Goal: Transaction & Acquisition: Subscribe to service/newsletter

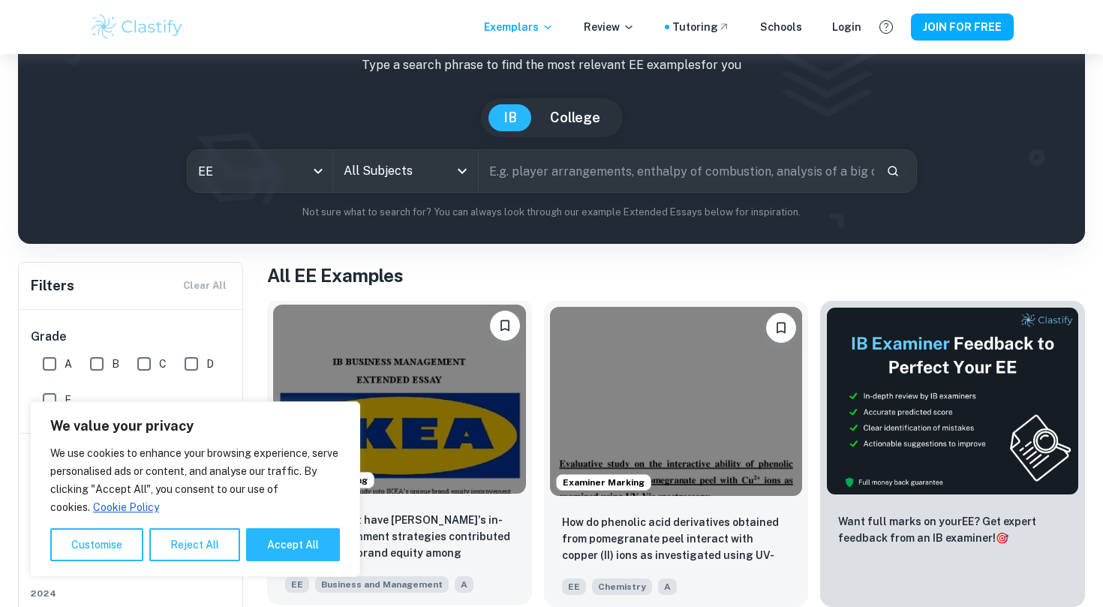
scroll to position [132, 0]
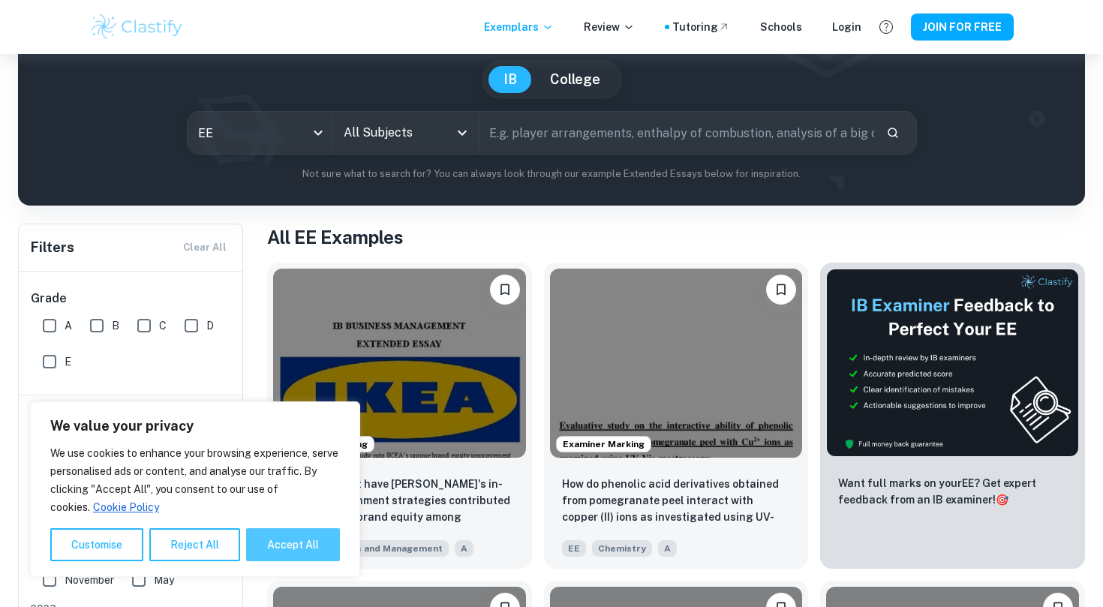
click at [298, 553] on button "Accept All" at bounding box center [293, 544] width 94 height 33
checkbox input "true"
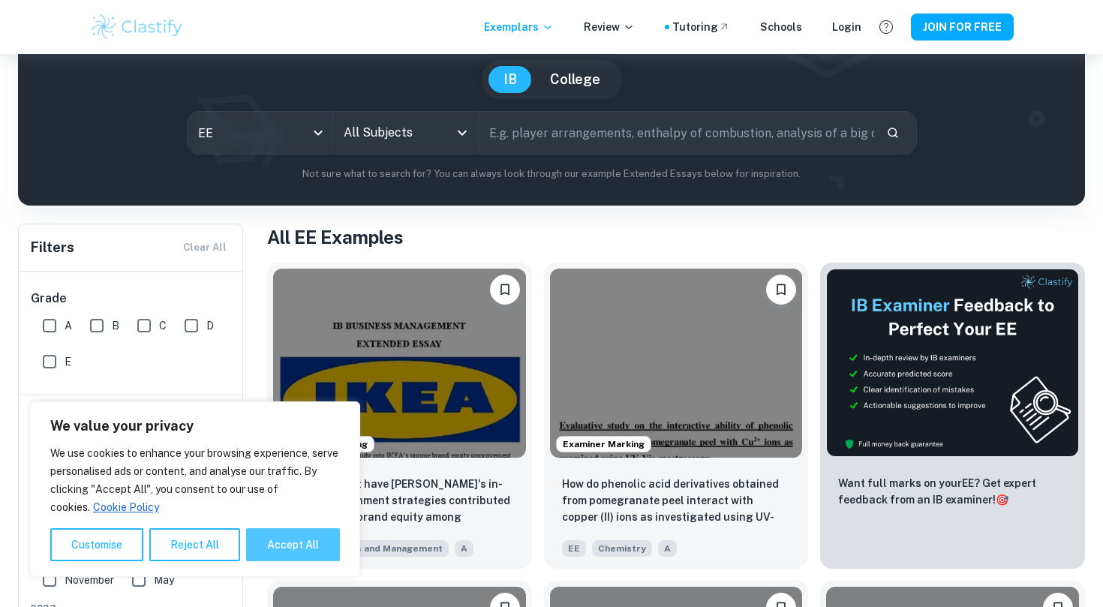
checkbox input "true"
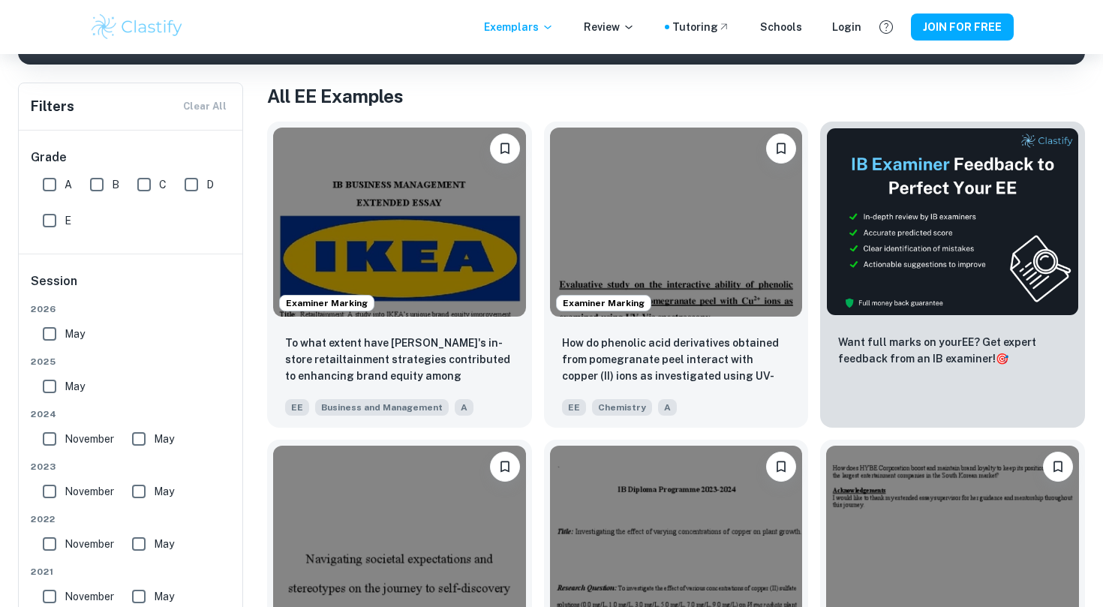
scroll to position [272, 0]
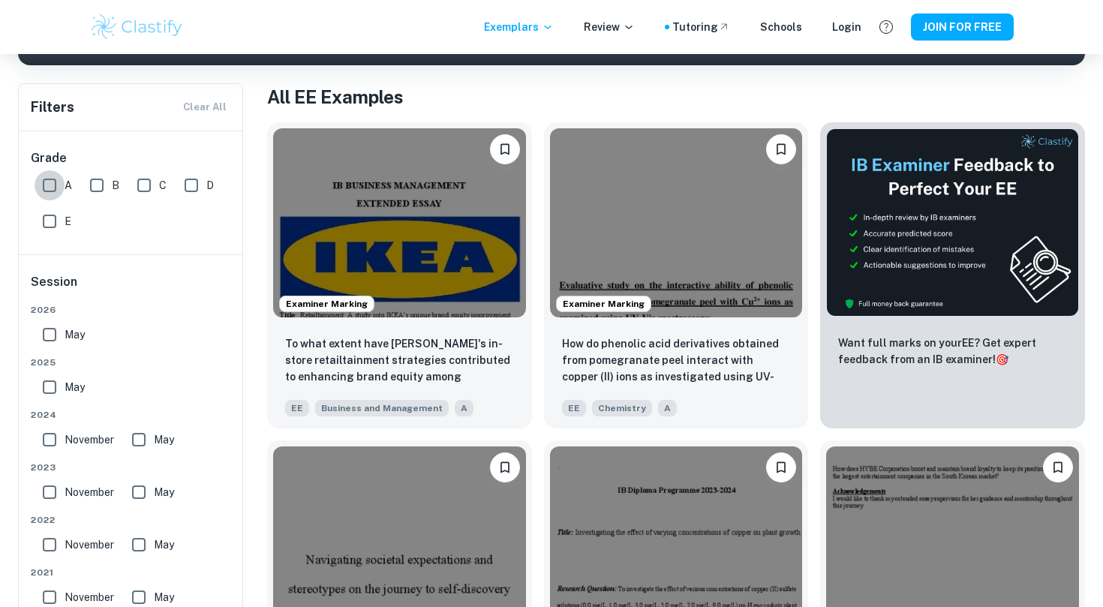
click at [47, 182] on input "A" at bounding box center [50, 185] width 30 height 30
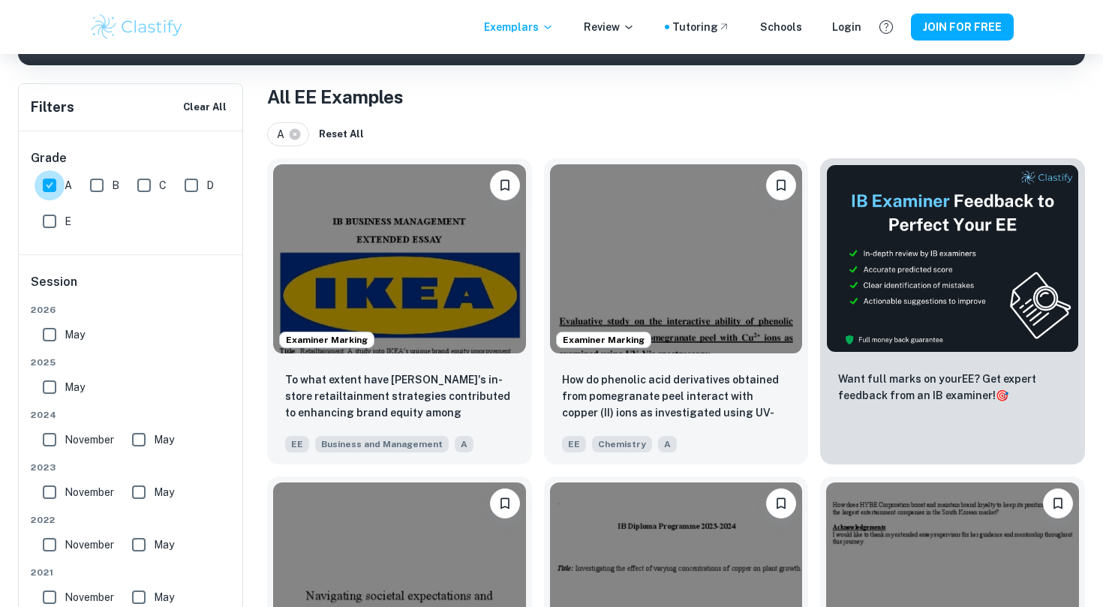
click at [48, 182] on input "A" at bounding box center [50, 185] width 30 height 30
checkbox input "false"
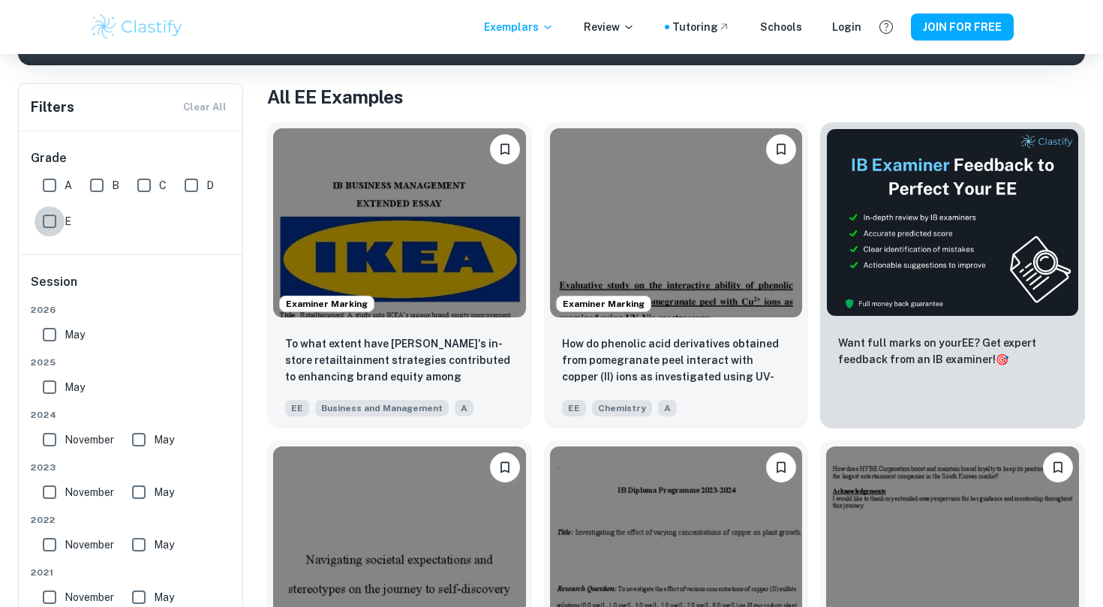
click at [48, 226] on input "E" at bounding box center [50, 221] width 30 height 30
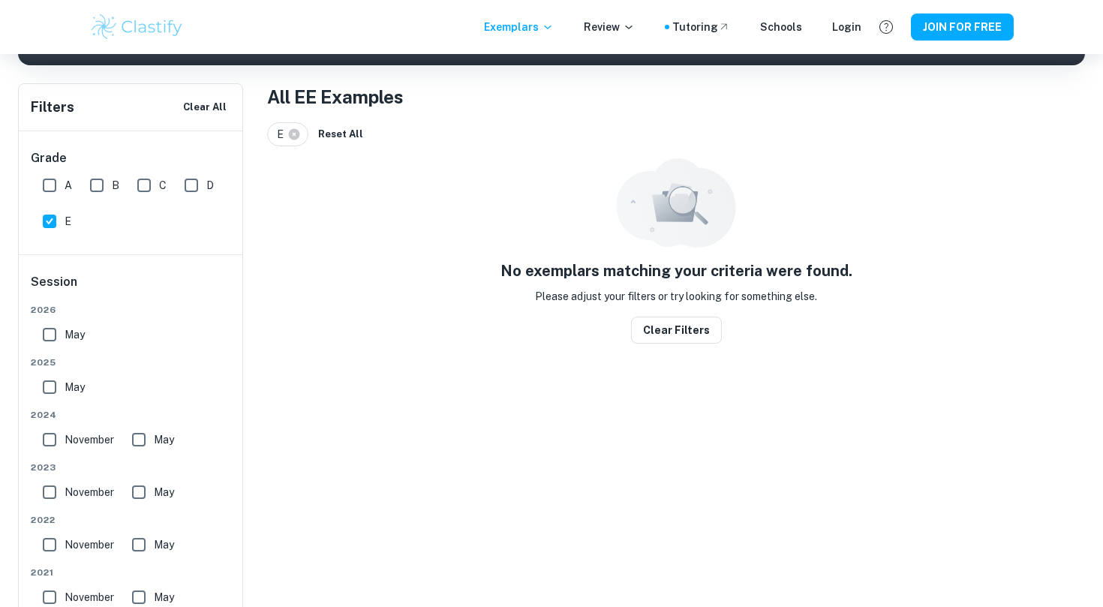
click at [48, 226] on input "E" at bounding box center [50, 221] width 30 height 30
checkbox input "false"
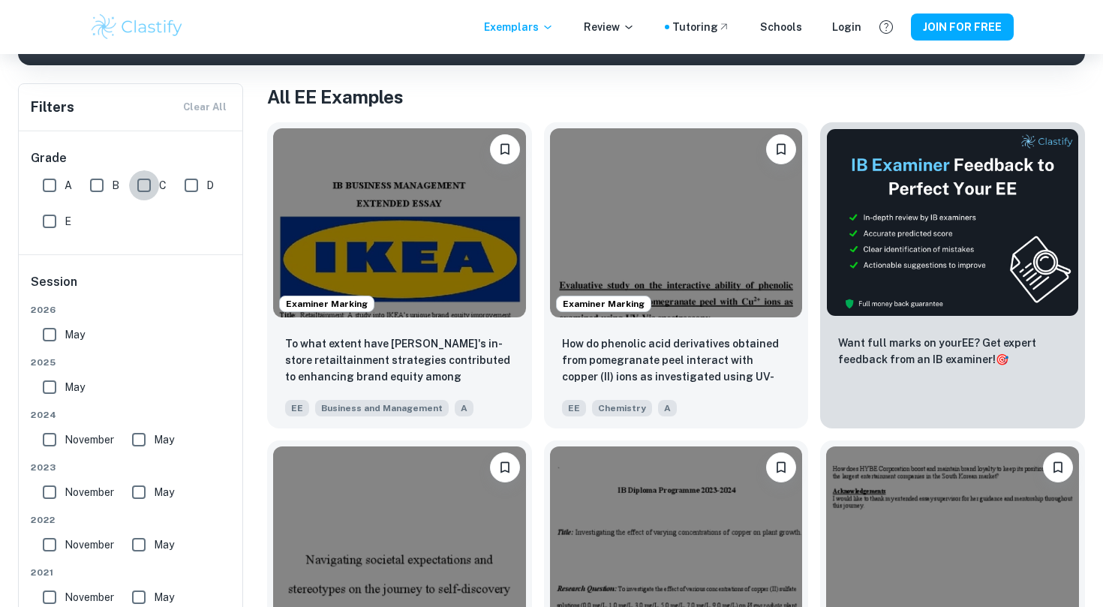
click at [149, 178] on input "C" at bounding box center [144, 185] width 30 height 30
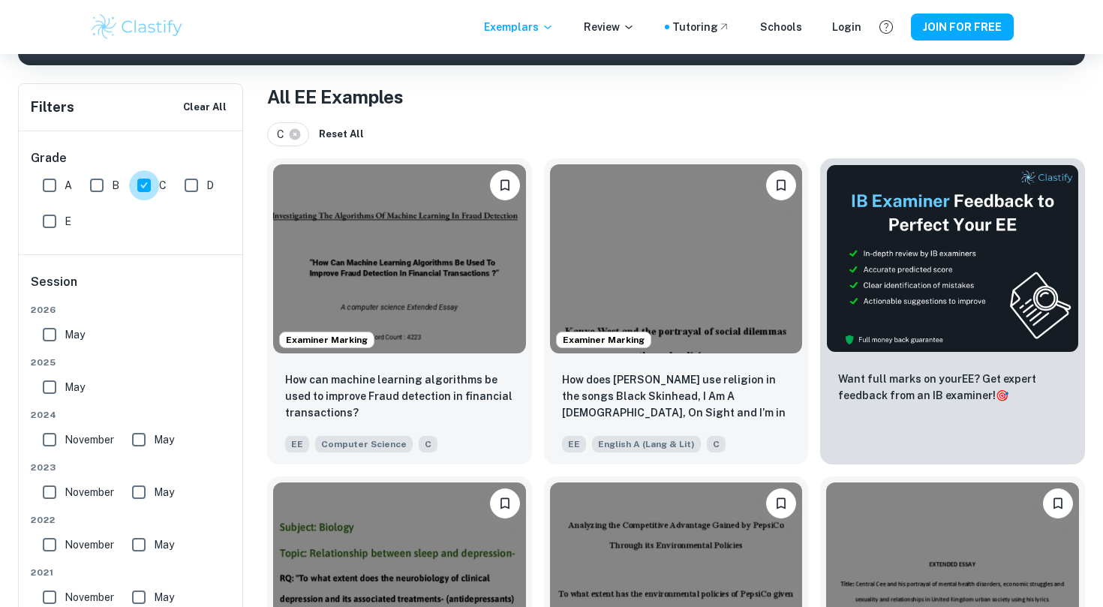
click at [149, 178] on input "C" at bounding box center [144, 185] width 30 height 30
checkbox input "false"
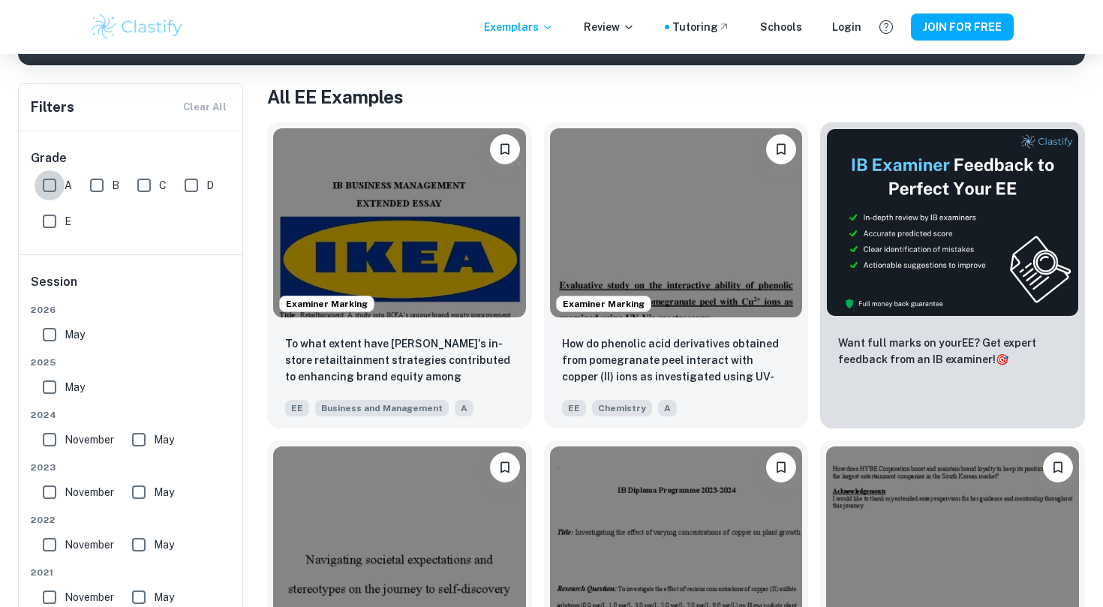
click at [57, 185] on input "A" at bounding box center [50, 185] width 30 height 30
checkbox input "true"
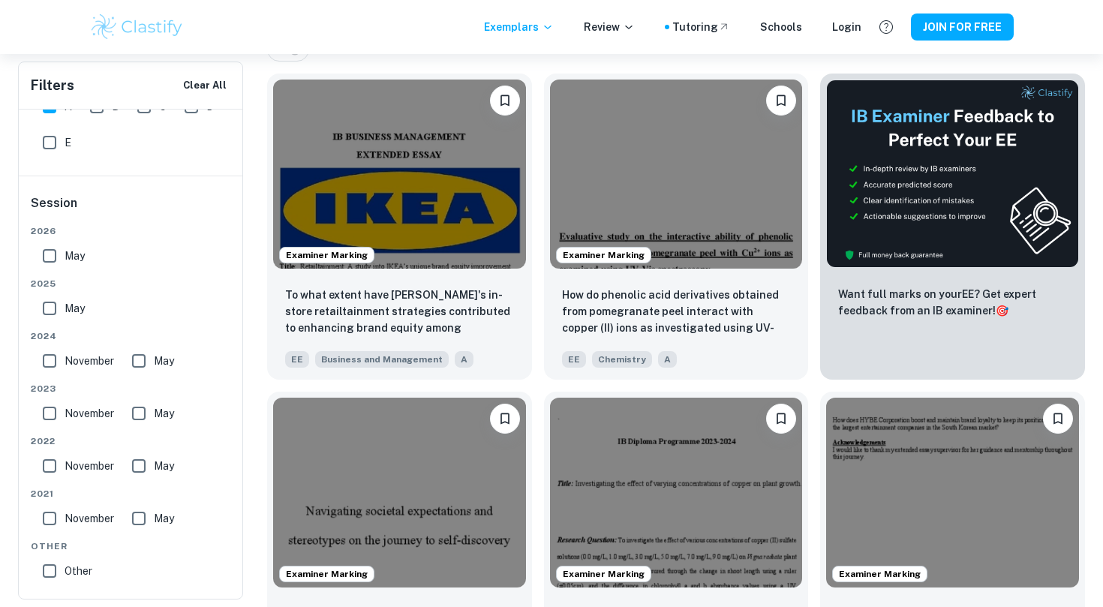
scroll to position [0, 0]
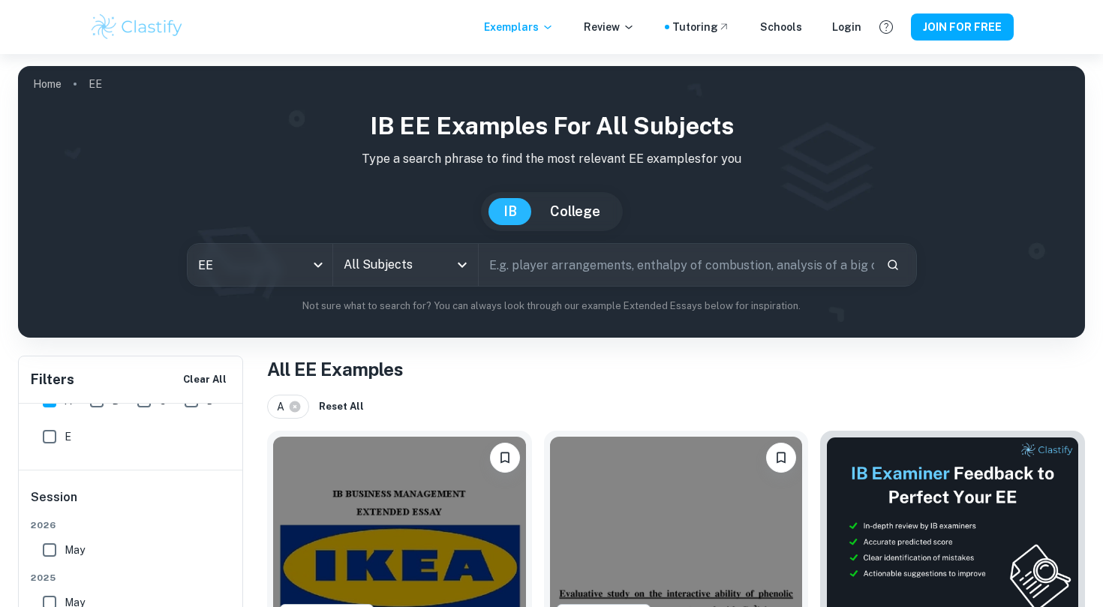
click at [441, 271] on input "All Subjects" at bounding box center [394, 265] width 109 height 29
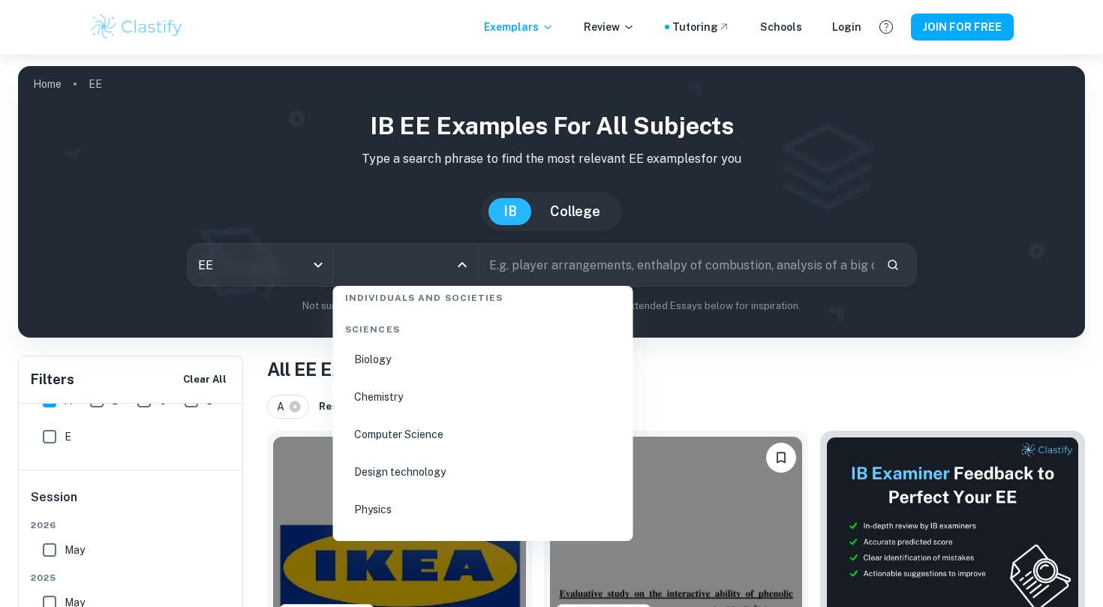
scroll to position [2215, 0]
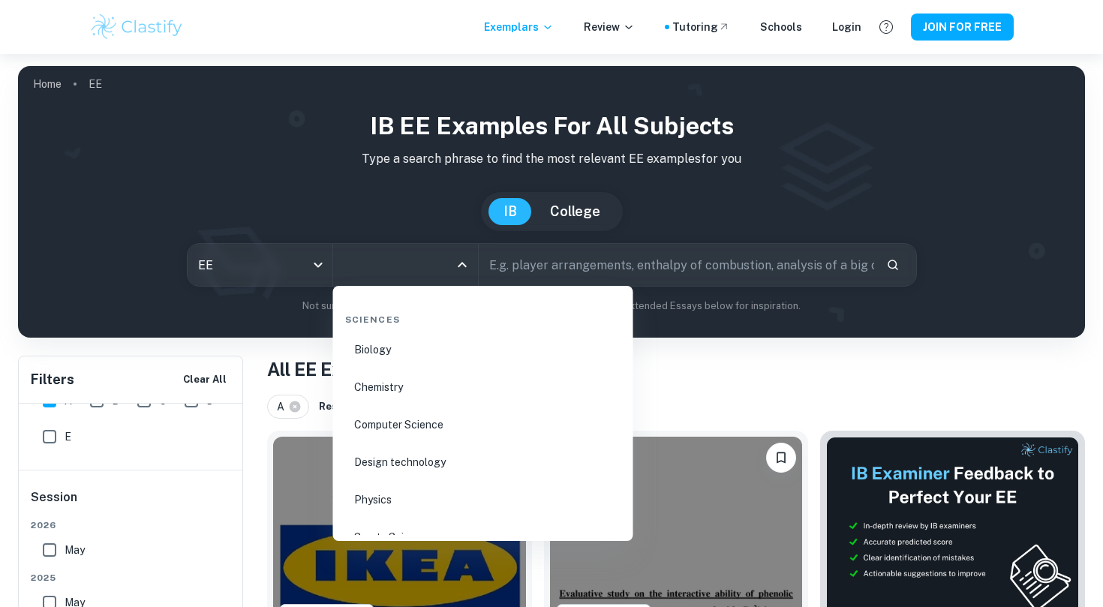
click at [428, 486] on li "Physics" at bounding box center [483, 500] width 288 height 35
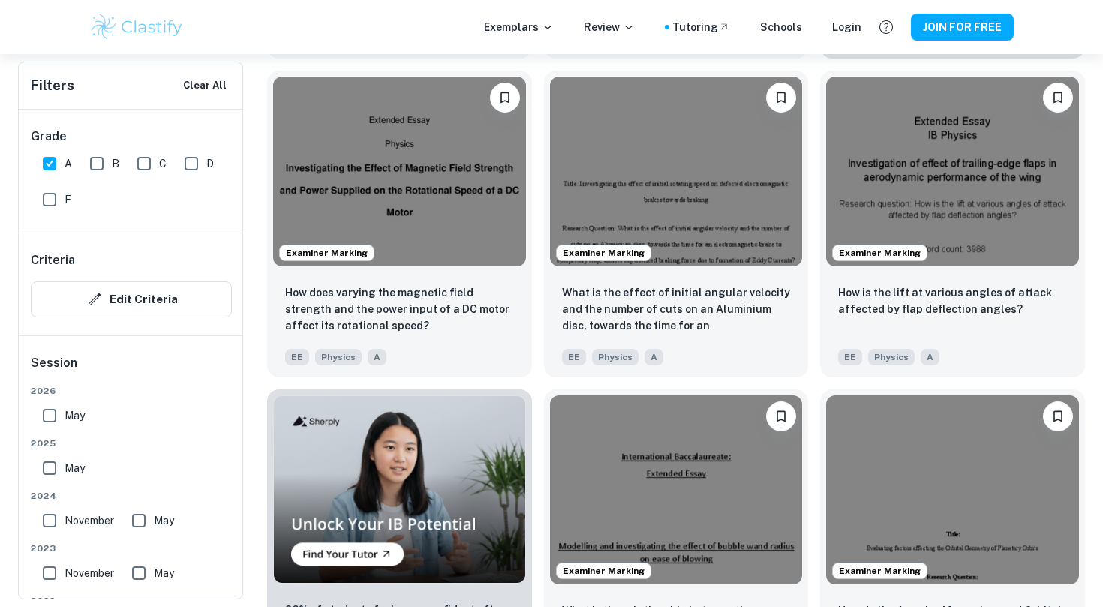
scroll to position [802, 0]
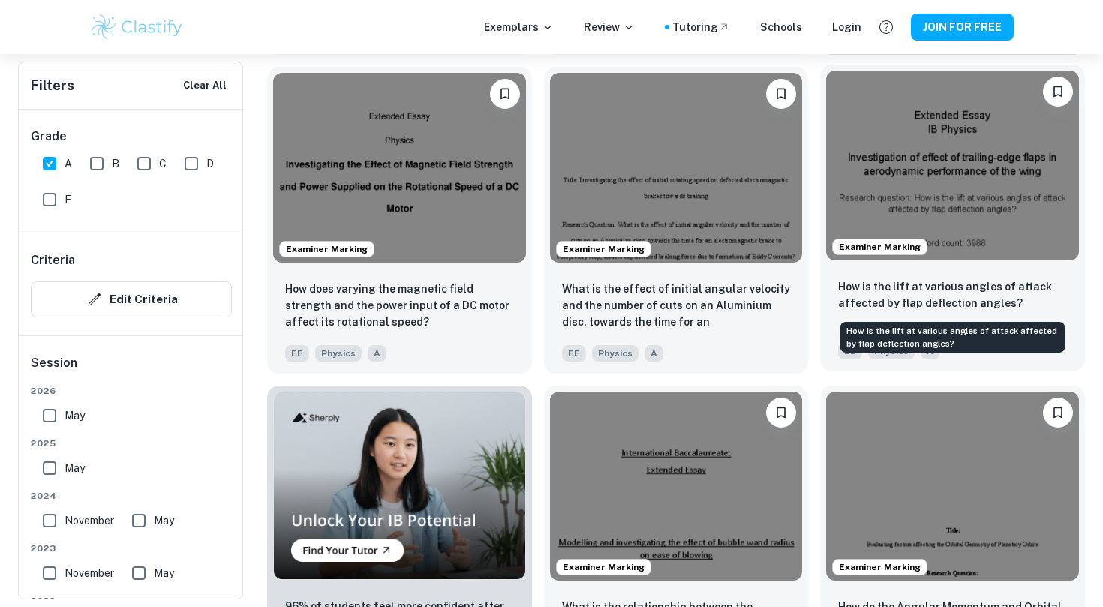
click at [871, 281] on p "How is the lift at various angles of attack affected by flap deflection angles?" at bounding box center [952, 294] width 229 height 33
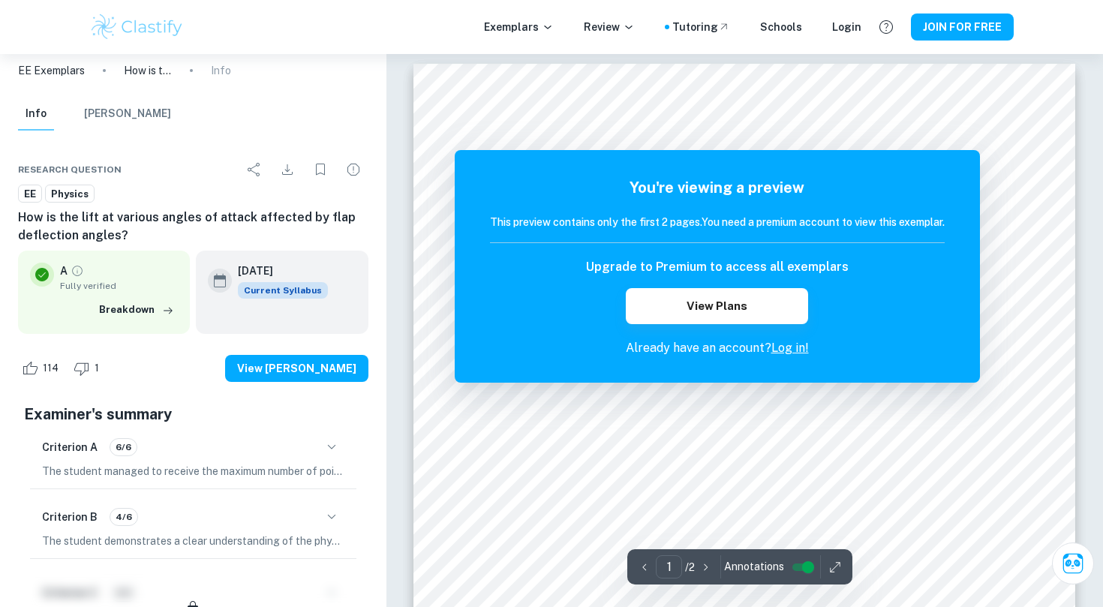
scroll to position [26, 0]
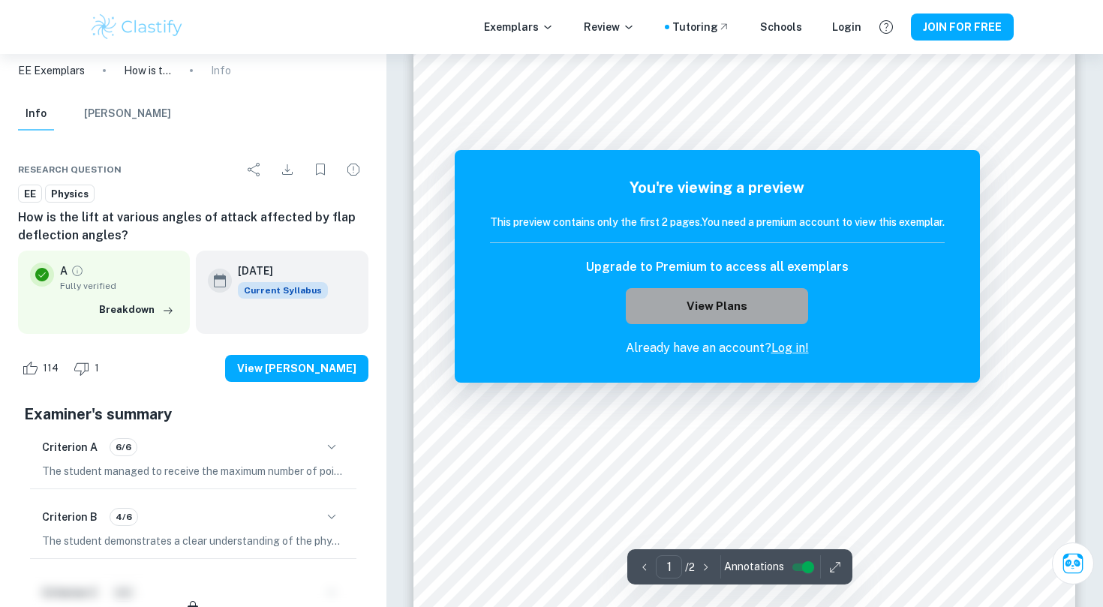
click at [780, 311] on button "View Plans" at bounding box center [717, 306] width 182 height 36
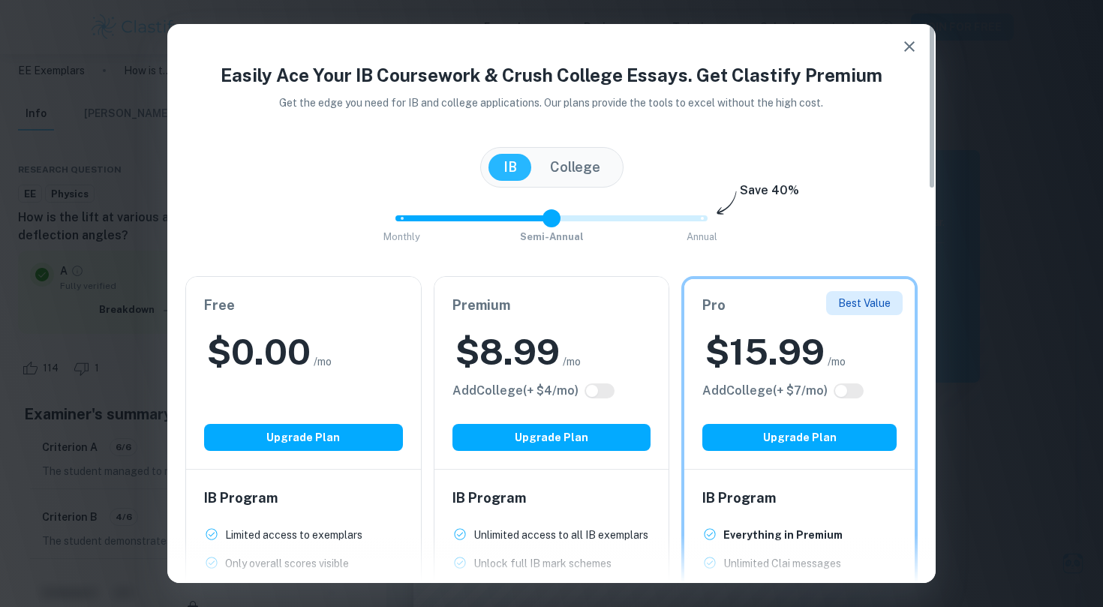
drag, startPoint x: 696, startPoint y: 221, endPoint x: 589, endPoint y: 224, distance: 106.6
click at [589, 224] on span "Monthly Semi-Annual Annual" at bounding box center [551, 219] width 300 height 26
click at [446, 221] on span "Monthly Semi-Annual Annual" at bounding box center [551, 219] width 300 height 26
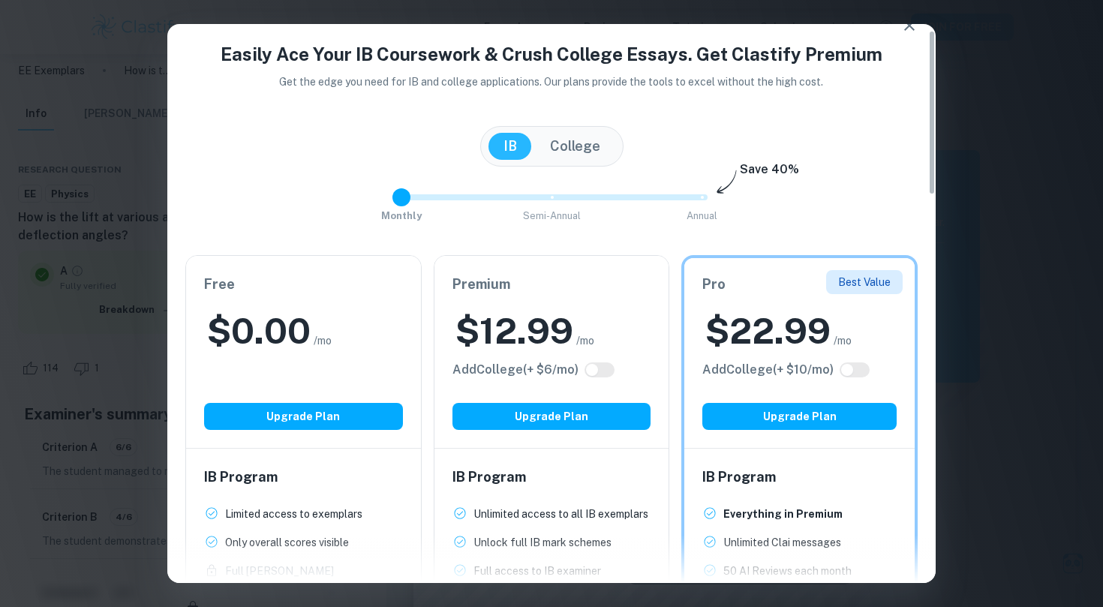
scroll to position [26, 0]
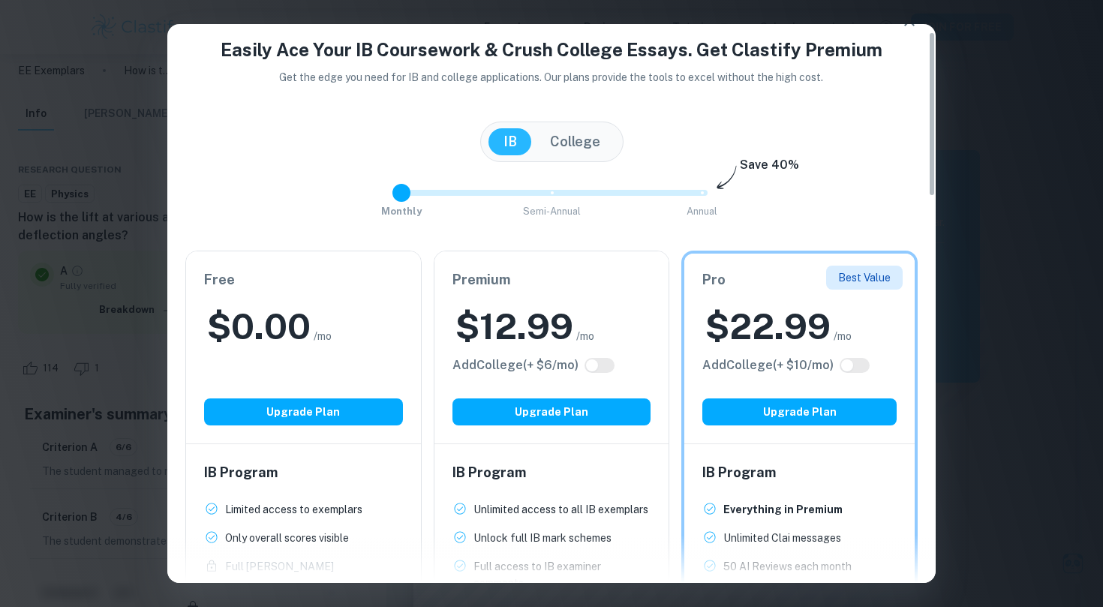
click at [584, 147] on button "College" at bounding box center [575, 141] width 80 height 27
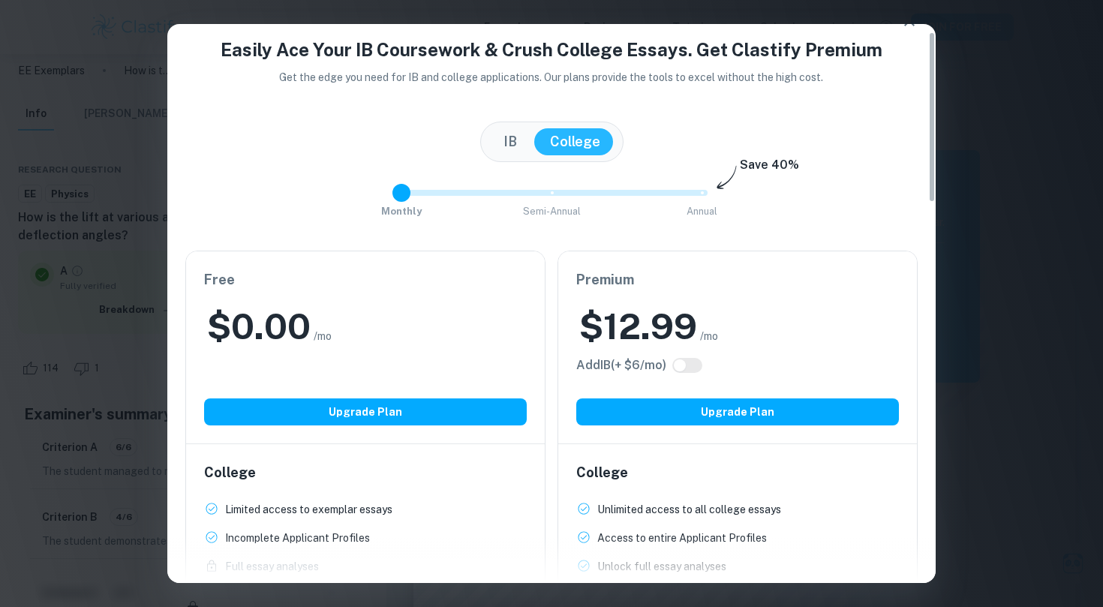
click at [514, 138] on button "IB" at bounding box center [511, 141] width 44 height 27
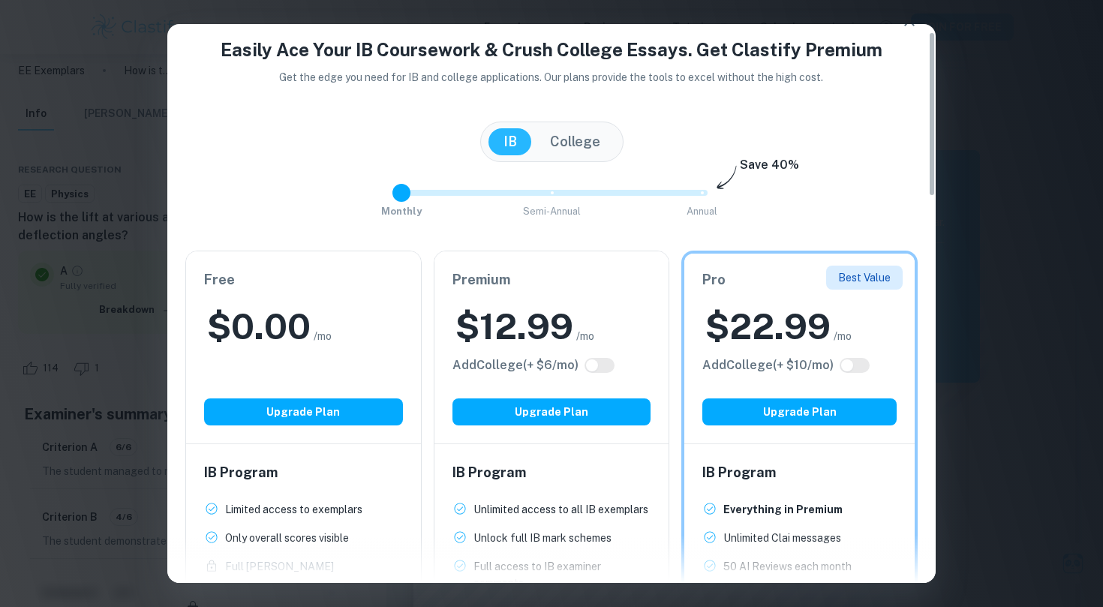
click at [557, 203] on span "Monthly Semi-Annual Annual" at bounding box center [551, 193] width 300 height 26
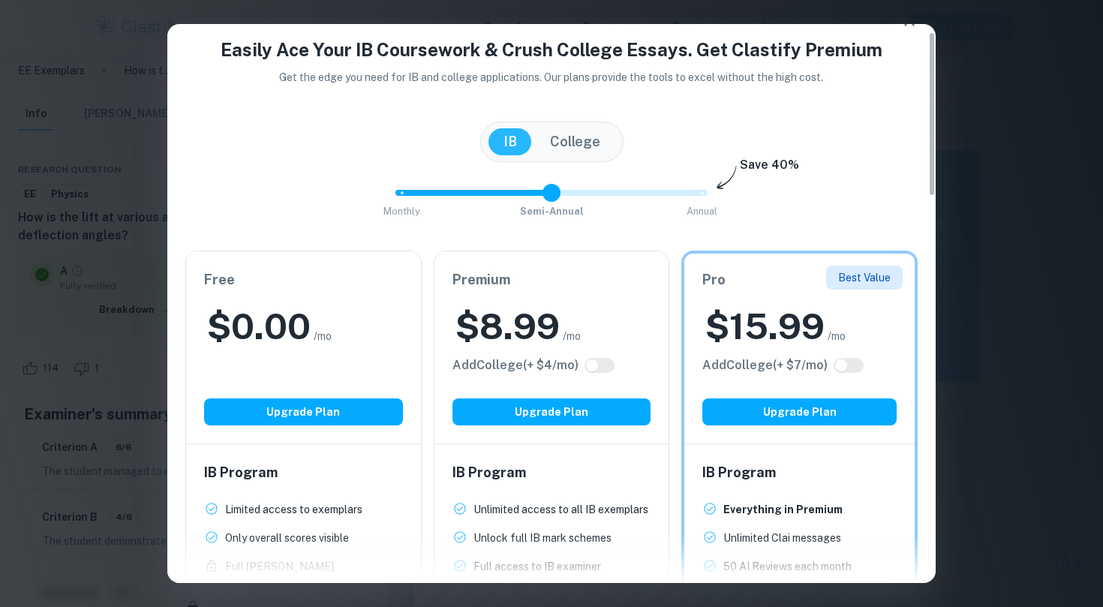
type input "2"
click at [682, 193] on span "Monthly Semi-Annual Annual" at bounding box center [551, 193] width 300 height 26
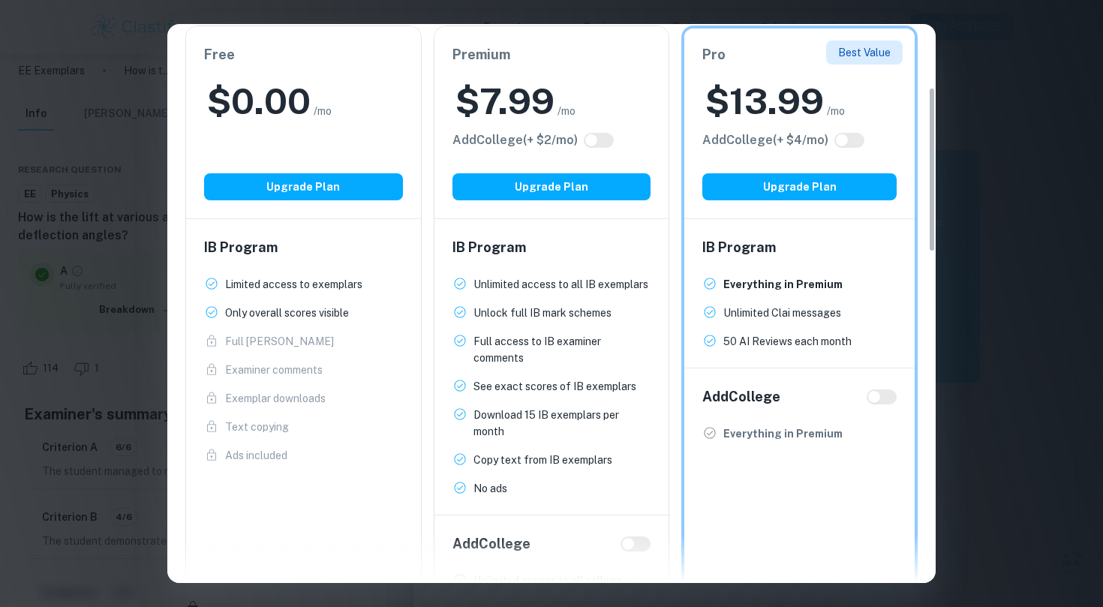
scroll to position [0, 0]
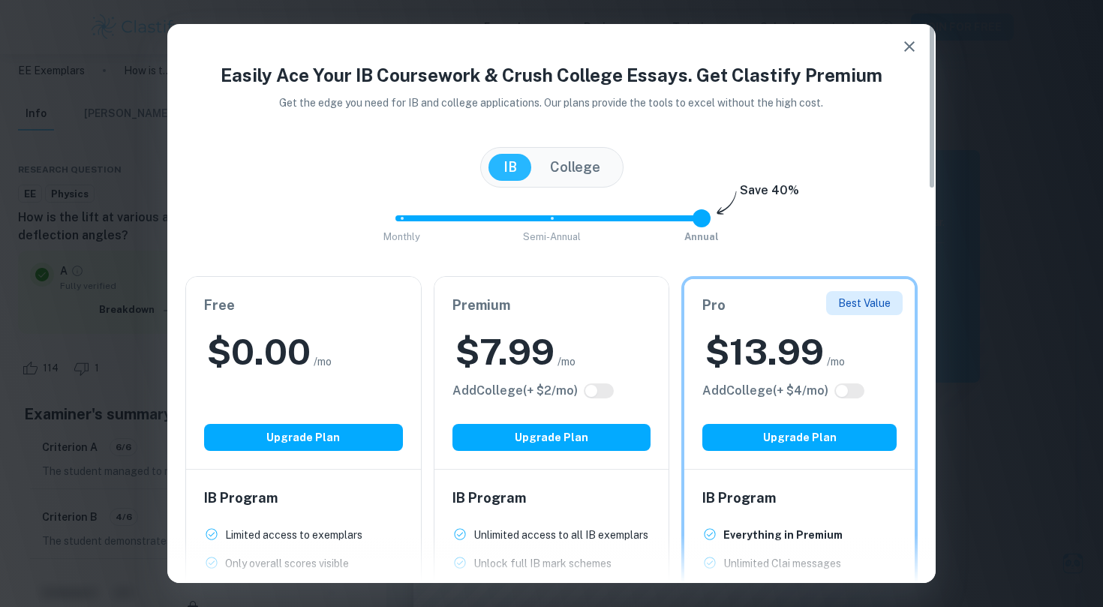
click at [1043, 194] on div "Easily Ace Your IB Coursework & Crush College Essays. Get Clastify Premium Get …" at bounding box center [551, 303] width 1103 height 607
